Goal: Understand process/instructions

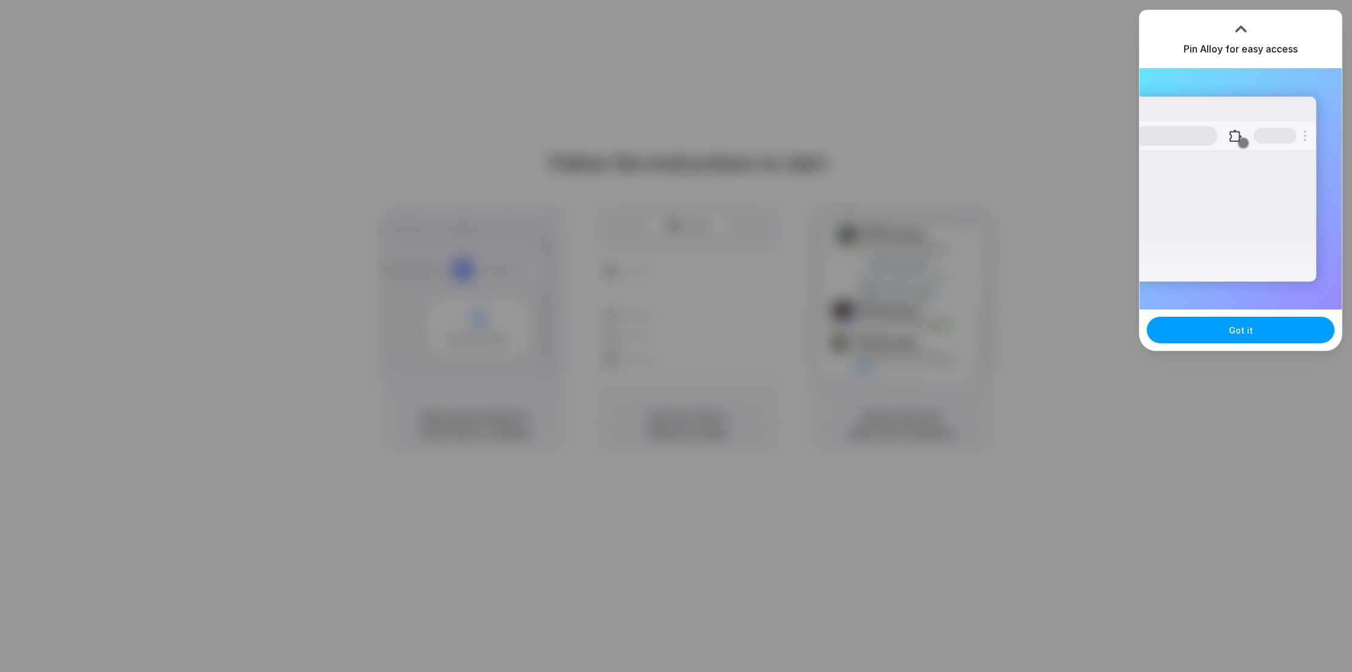
drag, startPoint x: 1263, startPoint y: 327, endPoint x: 1268, endPoint y: 334, distance: 8.7
click at [1266, 332] on button "Got it" at bounding box center [1240, 330] width 188 height 27
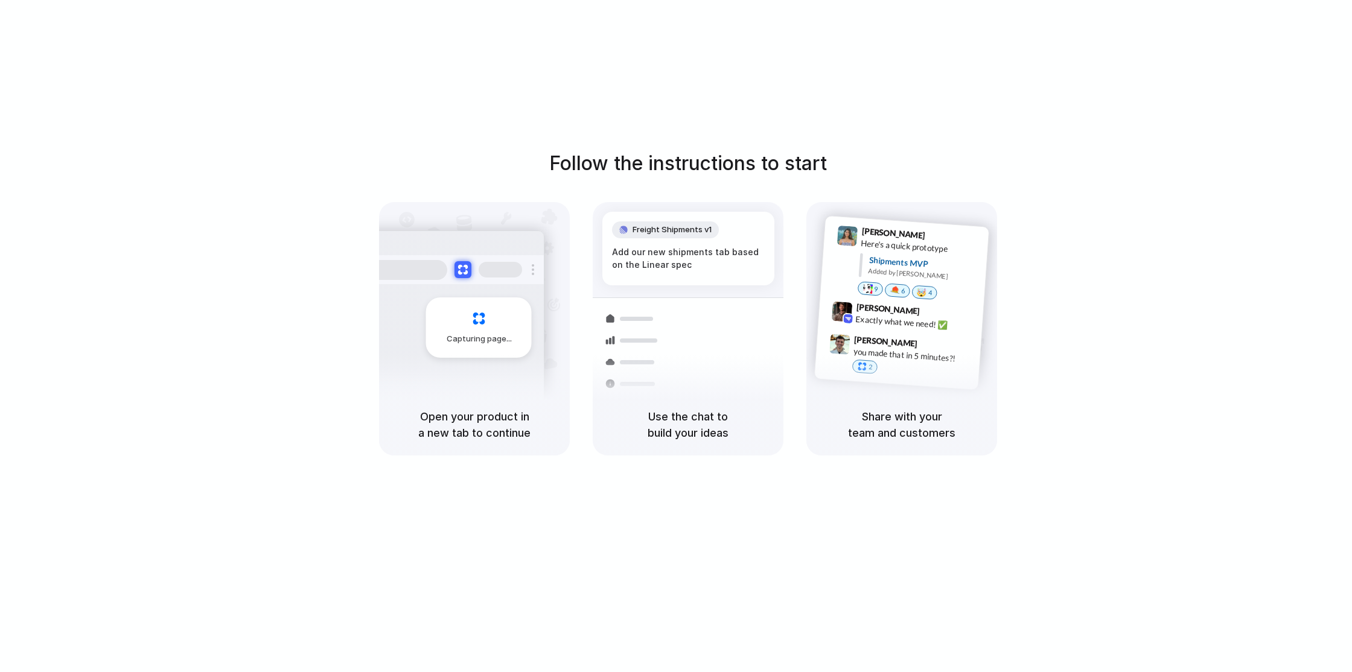
click at [877, 54] on div "Follow the instructions to start Capturing page Open your product in a new tab …" at bounding box center [688, 348] width 1376 height 696
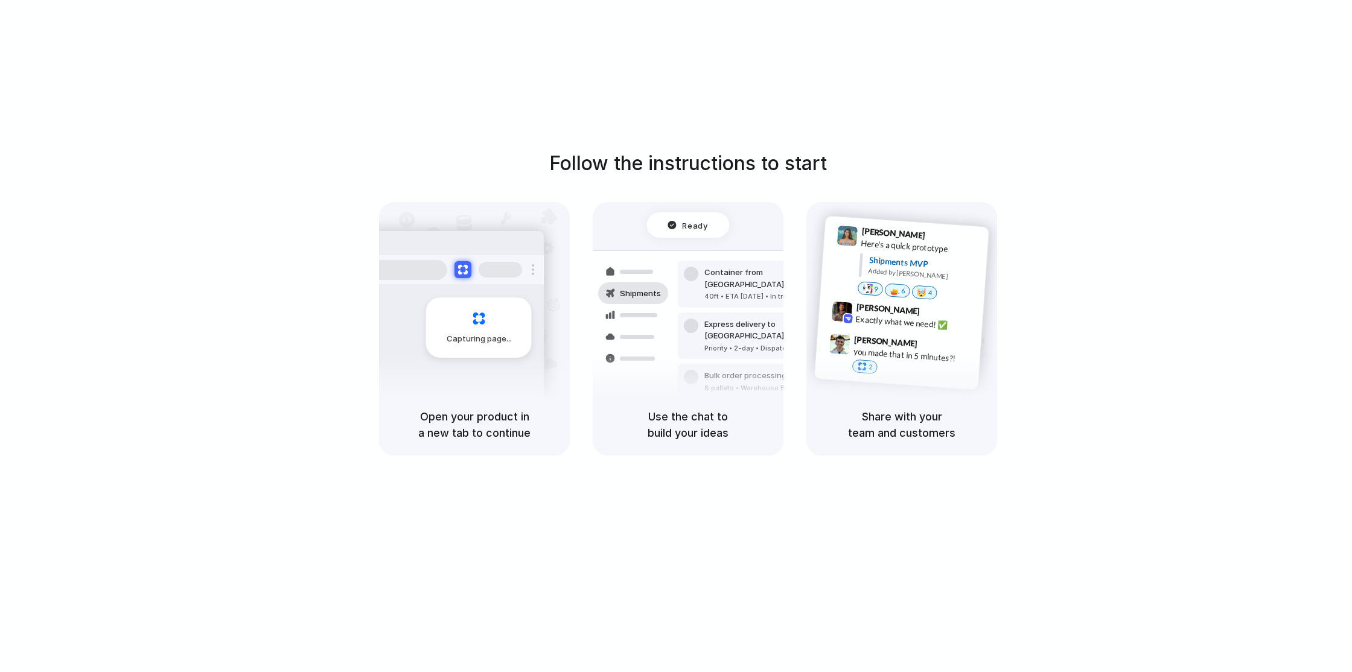
click at [888, 268] on div "Added by [PERSON_NAME]" at bounding box center [923, 274] width 111 height 17
click at [898, 293] on div at bounding box center [894, 290] width 10 height 10
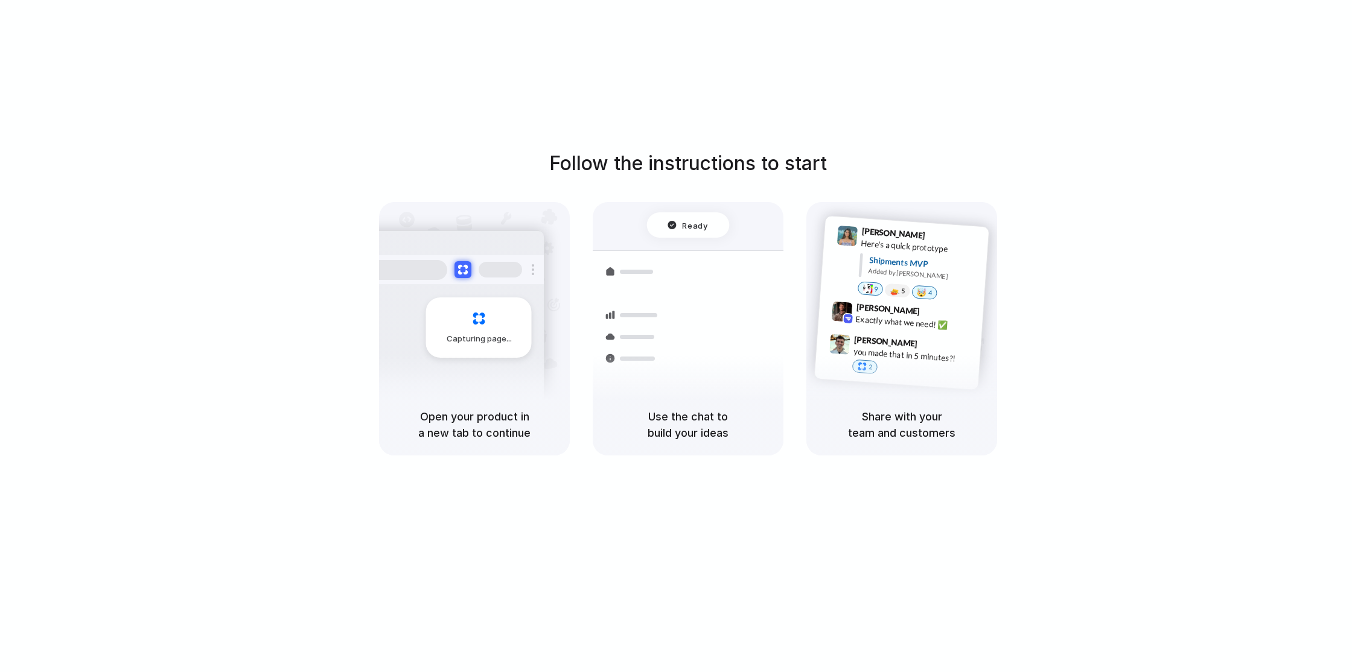
click at [928, 291] on span "4" at bounding box center [930, 293] width 4 height 7
click at [882, 294] on div "9 5 🤯 3" at bounding box center [917, 292] width 121 height 21
click at [923, 295] on div "🤯" at bounding box center [922, 292] width 10 height 9
click at [899, 293] on div "5" at bounding box center [897, 291] width 26 height 14
click at [1036, 51] on div "Follow the instructions to start Capturing page Open your product in a new tab …" at bounding box center [688, 348] width 1376 height 696
